Goal: Task Accomplishment & Management: Use online tool/utility

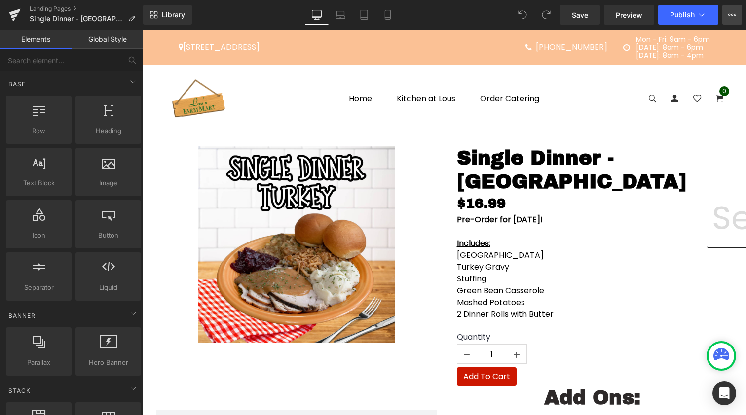
click at [729, 16] on icon at bounding box center [732, 15] width 8 height 8
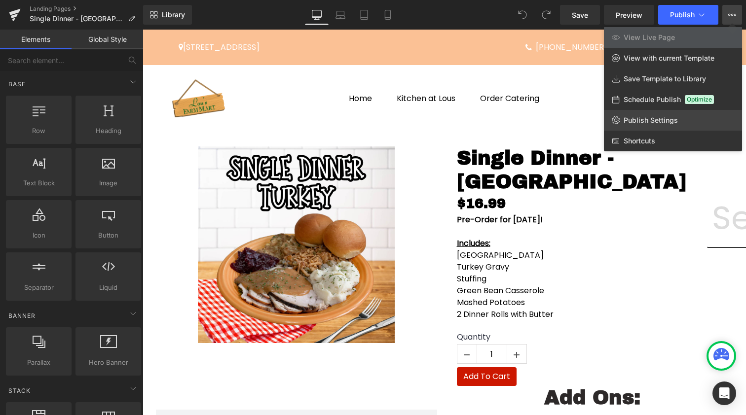
click at [643, 123] on span "Publish Settings" at bounding box center [650, 120] width 54 height 9
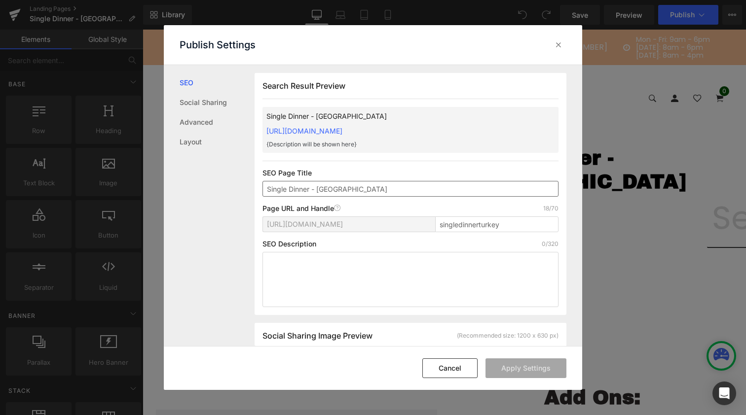
scroll to position [0, 0]
drag, startPoint x: 483, startPoint y: 131, endPoint x: 264, endPoint y: 128, distance: 219.0
click at [264, 128] on div "Single Dinner - [GEOGRAPHIC_DATA] [URL][DOMAIN_NAME] {Description will be shown…" at bounding box center [410, 130] width 296 height 46
copy link "[URL][DOMAIN_NAME]"
click at [560, 43] on icon at bounding box center [558, 45] width 10 height 10
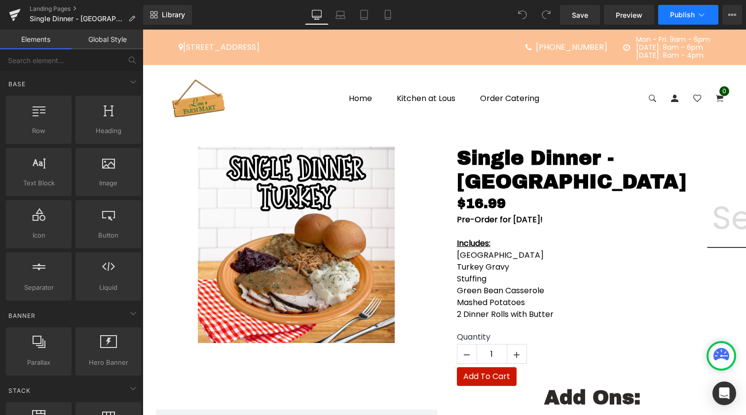
click at [669, 11] on button "Publish" at bounding box center [688, 15] width 60 height 20
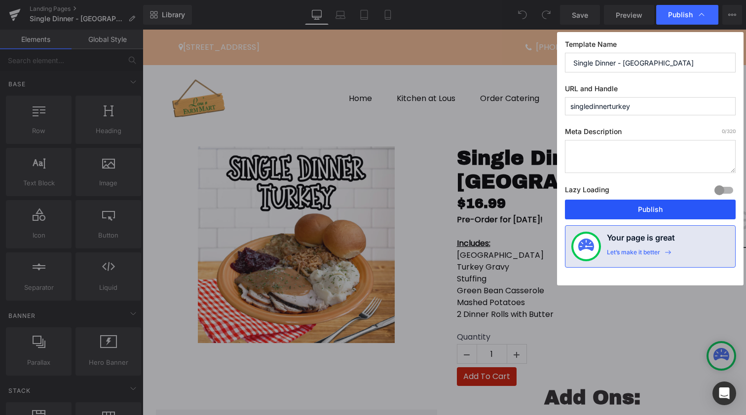
click at [620, 207] on button "Publish" at bounding box center [650, 210] width 171 height 20
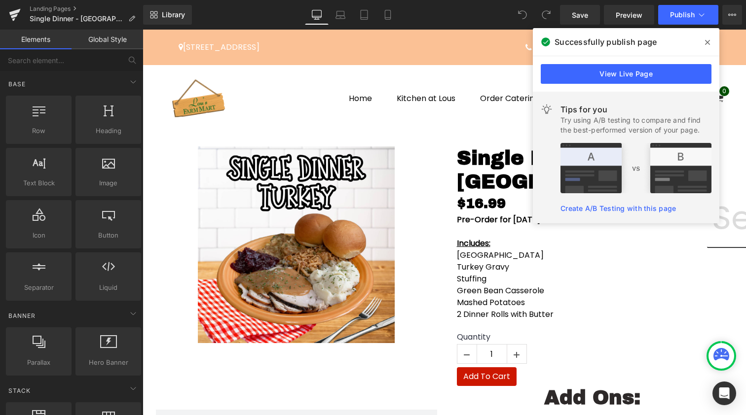
click at [710, 42] on span at bounding box center [707, 43] width 16 height 16
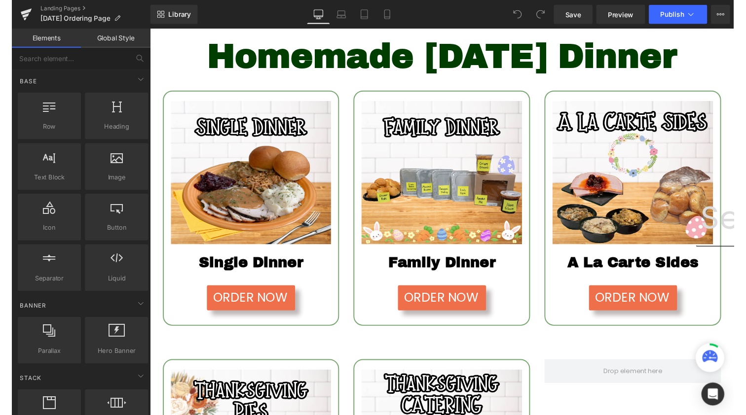
scroll to position [106, 0]
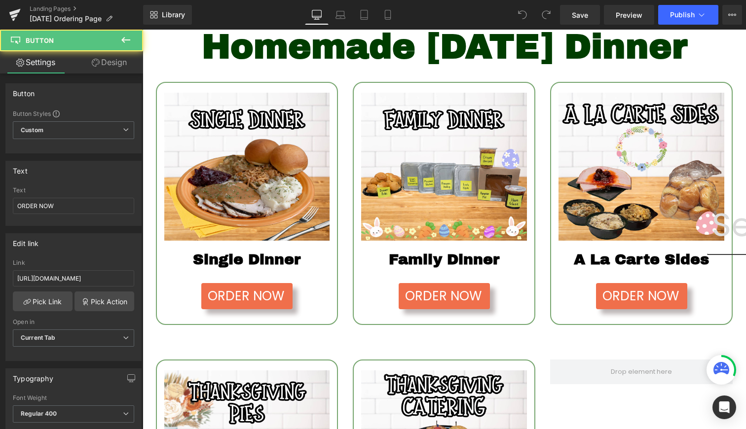
click at [234, 309] on div "ORDER NOW Button" at bounding box center [247, 296] width 166 height 26
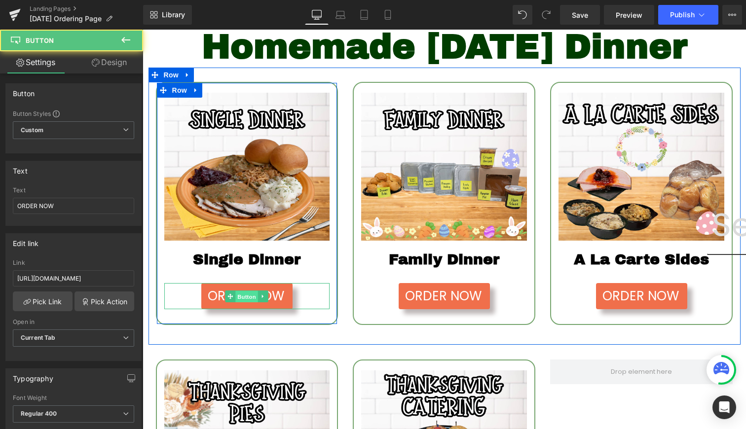
click at [244, 302] on span "Button" at bounding box center [247, 296] width 23 height 12
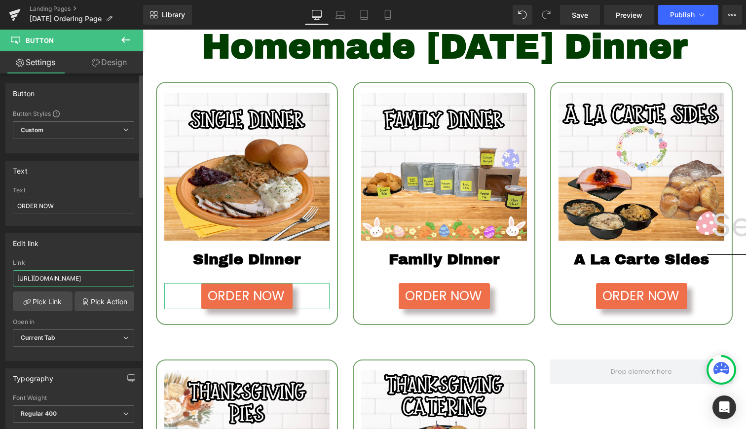
click at [98, 281] on input "[URL][DOMAIN_NAME]" at bounding box center [73, 278] width 121 height 16
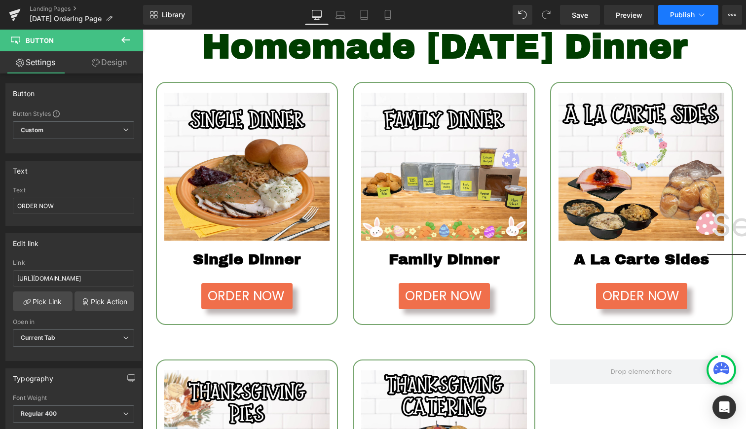
click at [685, 13] on span "Publish" at bounding box center [682, 15] width 25 height 8
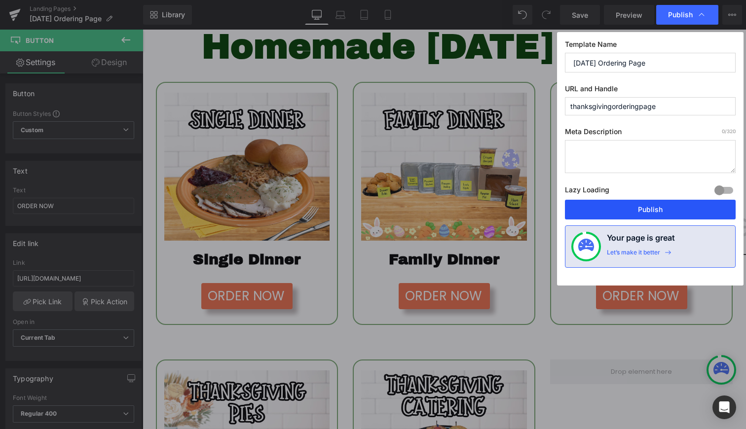
click at [639, 211] on button "Publish" at bounding box center [650, 210] width 171 height 20
